Goal: Task Accomplishment & Management: Use online tool/utility

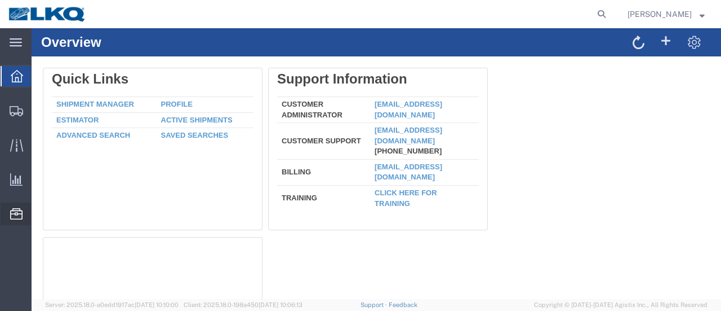
click at [0, 0] on span "Location Appointment" at bounding box center [0, 0] width 0 height 0
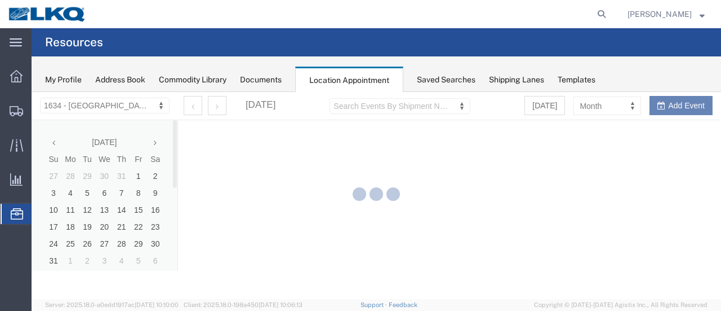
select select "28712"
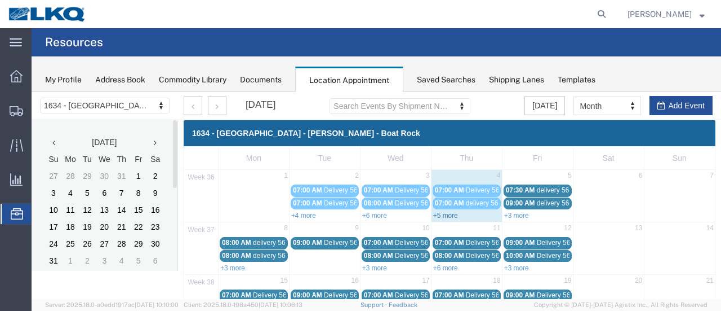
click at [437, 214] on link "+5 more" at bounding box center [445, 215] width 25 height 8
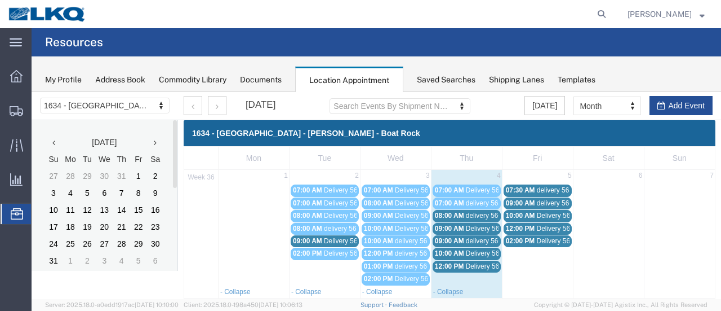
click at [466, 214] on span "delivery 56611001" at bounding box center [493, 215] width 55 height 8
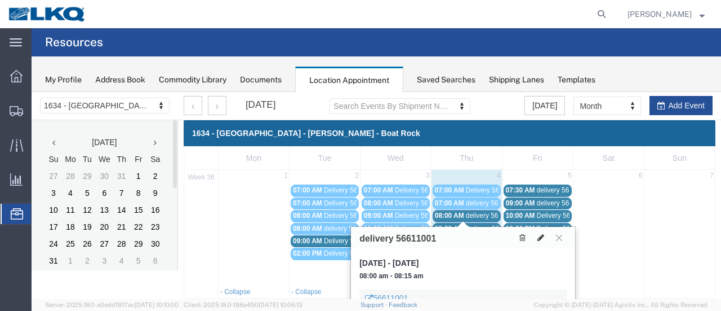
click at [541, 234] on icon at bounding box center [541, 237] width 7 height 8
select select "1"
select select
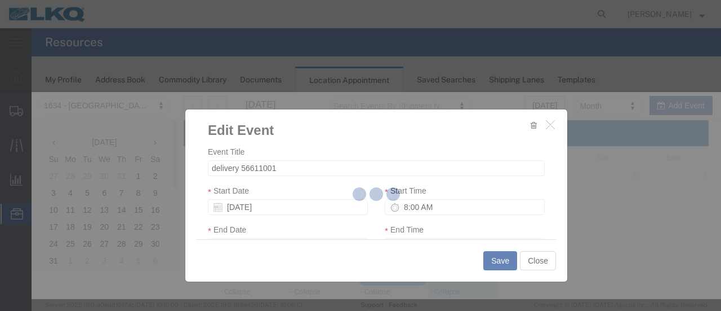
select select
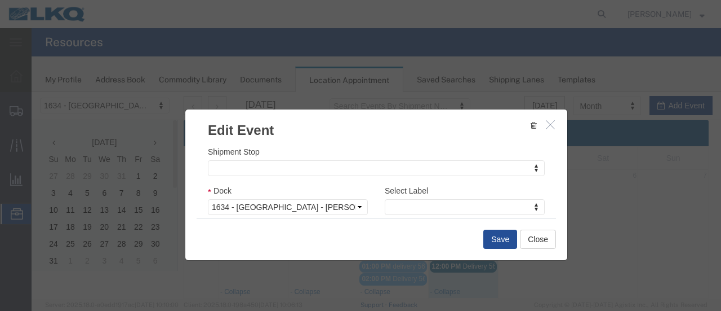
scroll to position [169, 0]
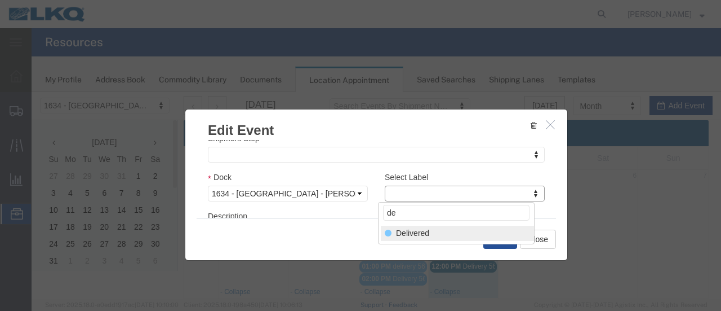
type input "de"
select select "40"
click at [497, 237] on button "Save" at bounding box center [501, 238] width 34 height 19
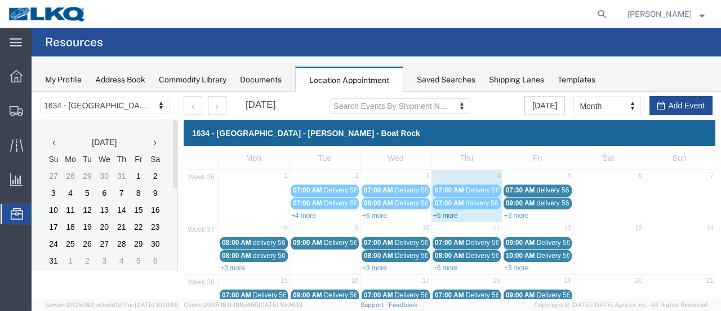
click at [438, 211] on link "+5 more" at bounding box center [445, 215] width 25 height 8
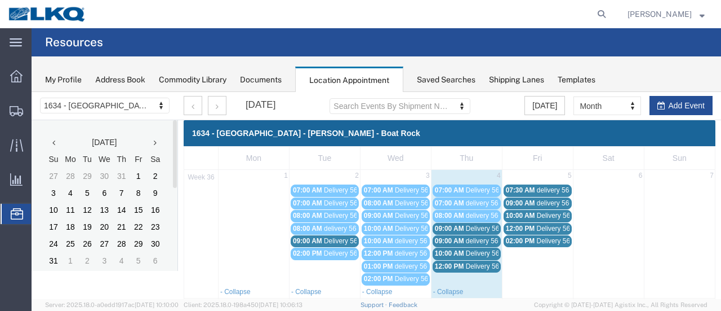
click at [472, 227] on span "Delivery 56342131" at bounding box center [494, 228] width 56 height 8
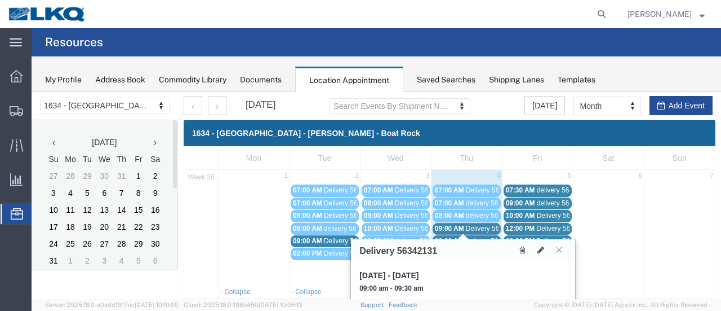
click at [479, 237] on span "delivery 56670388" at bounding box center [493, 241] width 55 height 8
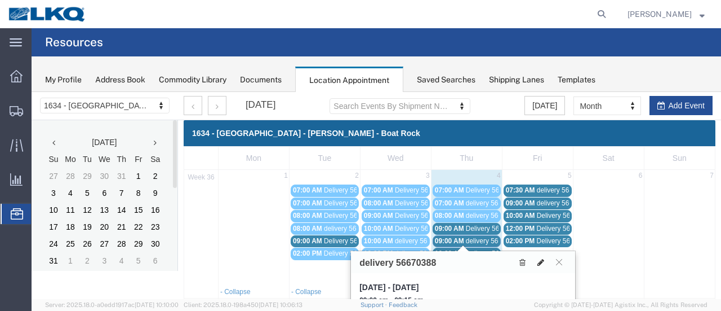
click at [542, 257] on button at bounding box center [541, 262] width 16 height 12
select select "100"
select select "1"
select select
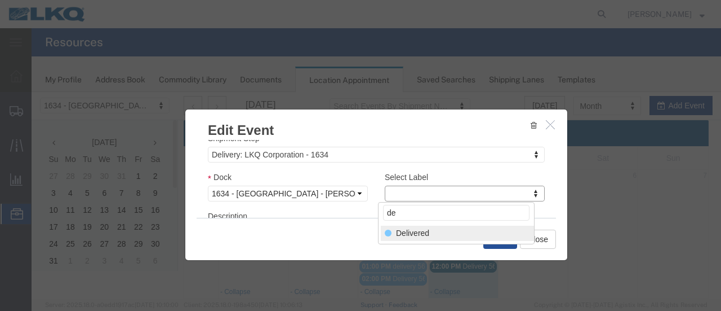
type input "de"
select select "40"
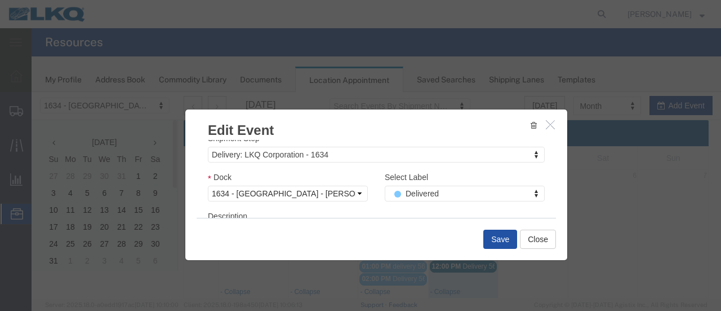
click at [494, 240] on button "Save" at bounding box center [501, 238] width 34 height 19
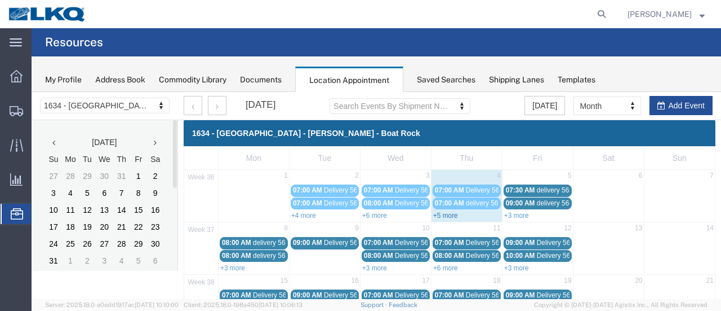
click at [441, 212] on link "+5 more" at bounding box center [445, 215] width 25 height 8
